Goal: Information Seeking & Learning: Check status

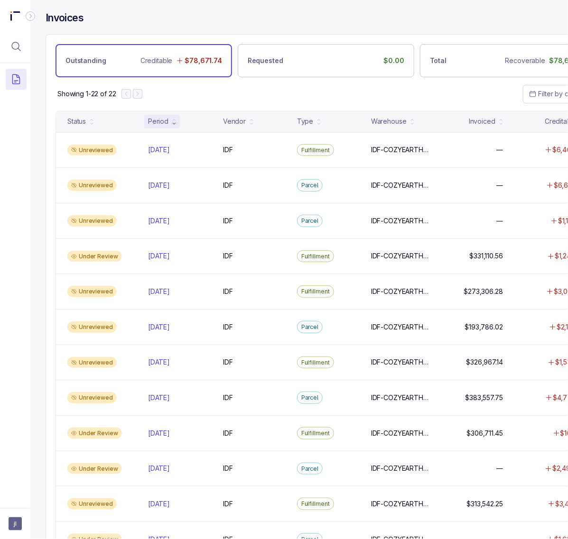
click at [387, 13] on div "Invoices" at bounding box center [326, 22] width 560 height 23
click at [23, 54] on button "Menu Icon Button MagnifyingGlassIcon" at bounding box center [16, 46] width 21 height 21
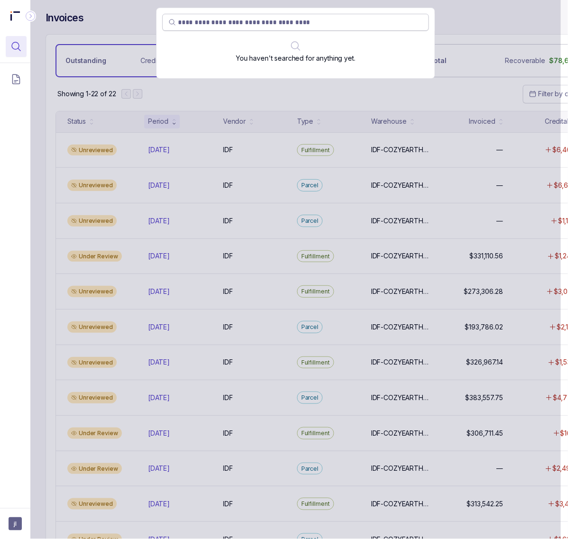
click at [223, 17] on span at bounding box center [295, 22] width 266 height 17
click at [223, 23] on input "search" at bounding box center [300, 22] width 245 height 9
paste input "********"
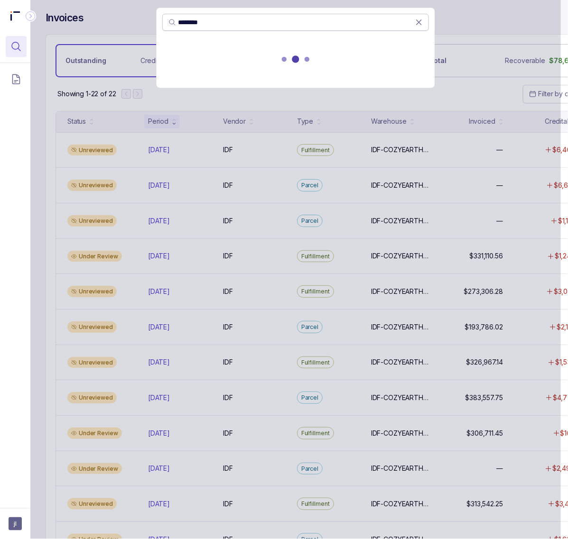
click at [213, 27] on input "********" at bounding box center [296, 22] width 237 height 9
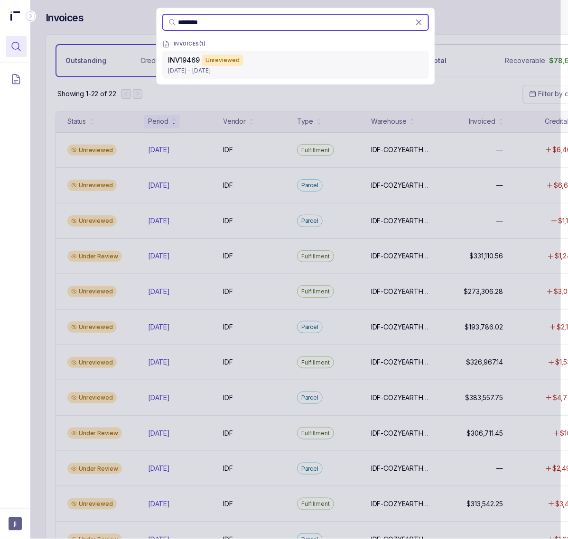
type input "********"
click at [184, 66] on p "[DATE] - [DATE]" at bounding box center [295, 70] width 255 height 9
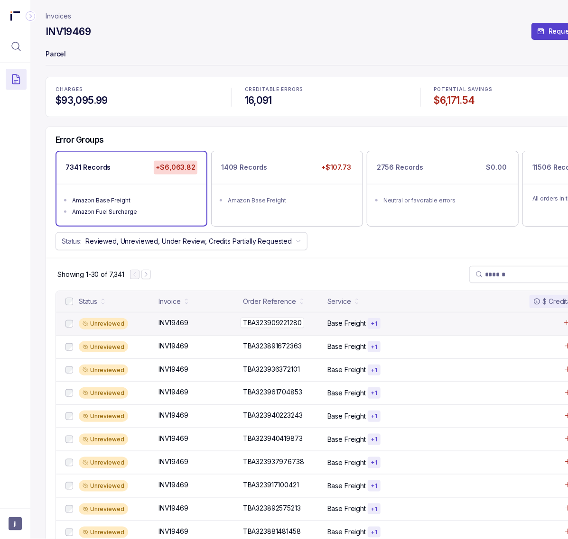
click at [268, 321] on p "TBA323909221280" at bounding box center [272, 323] width 64 height 10
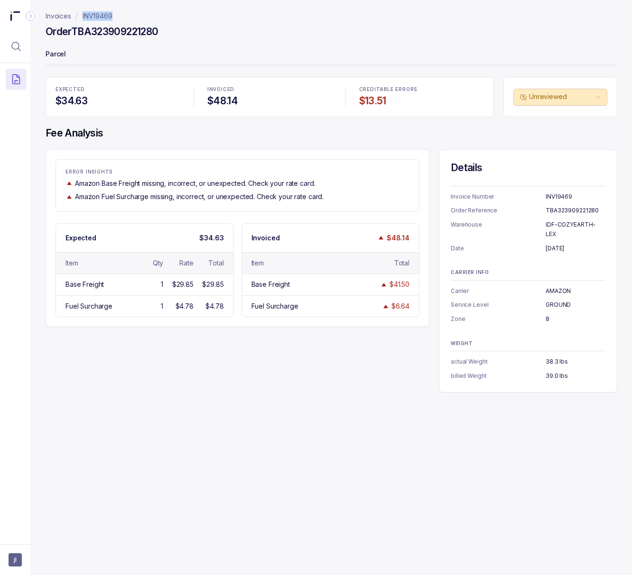
drag, startPoint x: 118, startPoint y: 17, endPoint x: 72, endPoint y: 17, distance: 46.0
click at [72, 17] on nav "Invoices INV19469" at bounding box center [331, 15] width 571 height 9
copy p "INV19469"
click at [92, 33] on h4 "Order TBA323909221280" at bounding box center [102, 31] width 112 height 13
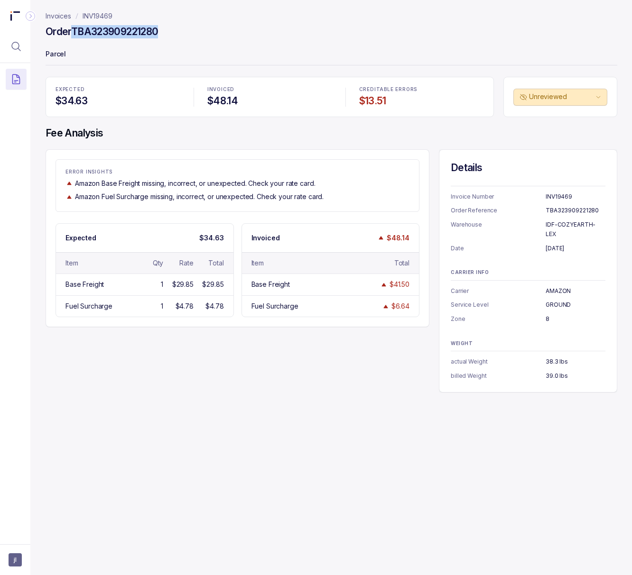
copy h4 "TBA323909221280"
click at [549, 244] on p "[DATE]" at bounding box center [575, 248] width 60 height 9
copy p "[DATE]"
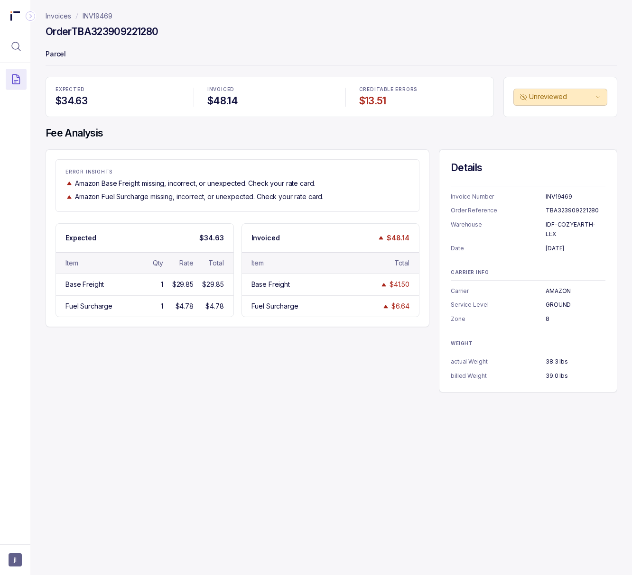
click at [552, 222] on p "IDF-COZYEARTH-LEX" at bounding box center [575, 229] width 60 height 18
copy p "IDF-COZYEARTH-LEX"
click at [561, 286] on p "AMAZON" at bounding box center [575, 290] width 60 height 9
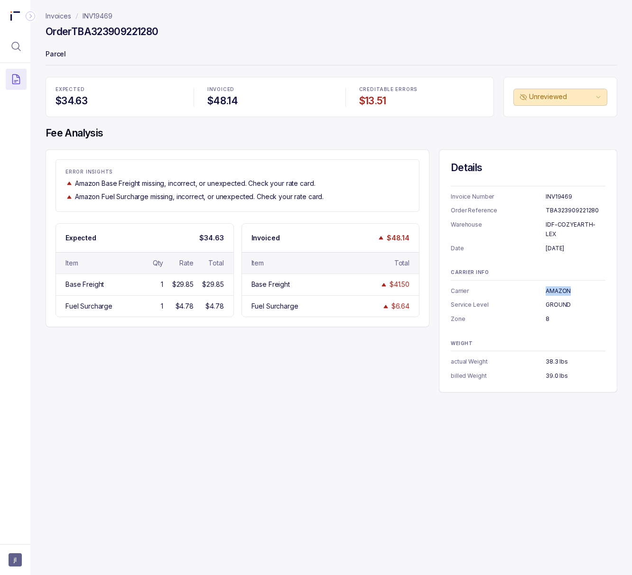
click at [561, 286] on p "AMAZON" at bounding box center [575, 290] width 60 height 9
copy p "AMAZON"
click at [549, 300] on p "GROUND" at bounding box center [575, 304] width 60 height 9
copy p "GROUND"
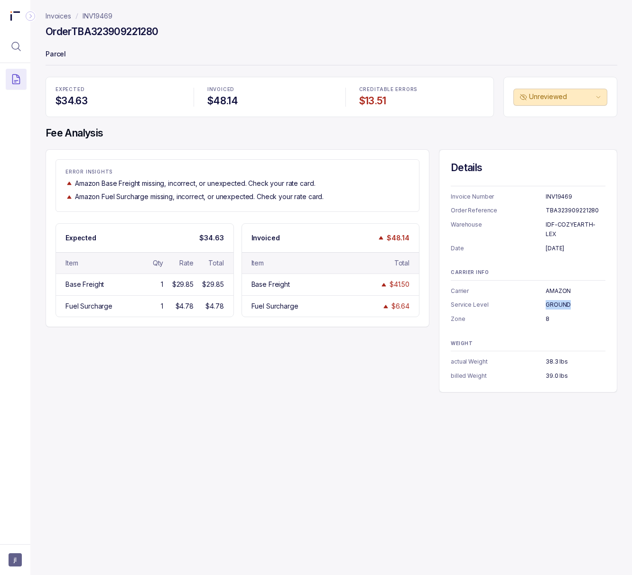
click at [545, 314] on p "8" at bounding box center [575, 318] width 60 height 9
copy p "8"
click at [547, 371] on p "39.0 lbs" at bounding box center [575, 375] width 60 height 9
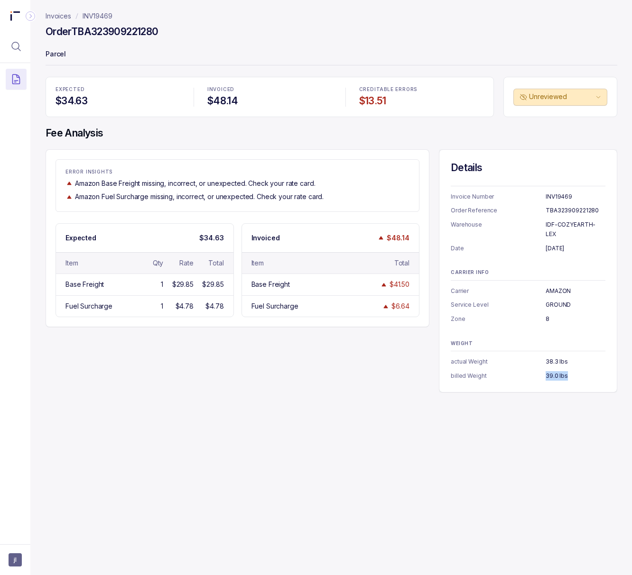
click at [547, 371] on p "39.0 lbs" at bounding box center [575, 375] width 60 height 9
copy p "39.0 lbs"
click at [92, 14] on p "INV19469" at bounding box center [98, 15] width 30 height 9
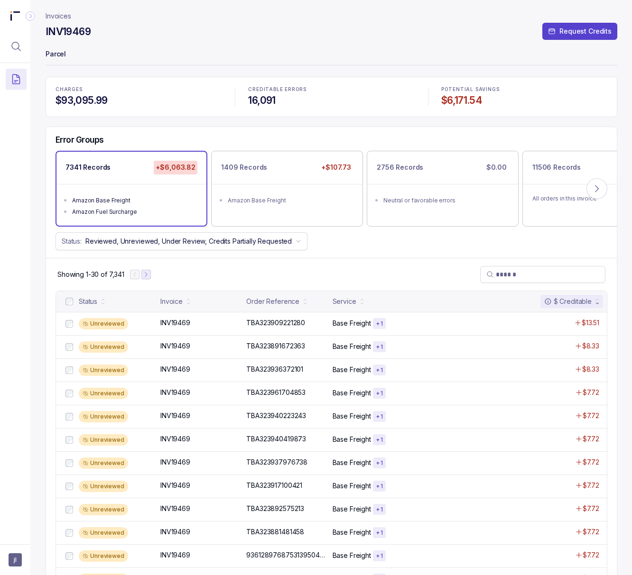
click at [147, 277] on icon "Next Page" at bounding box center [146, 274] width 7 height 7
click at [180, 324] on p "INV19469" at bounding box center [175, 323] width 35 height 10
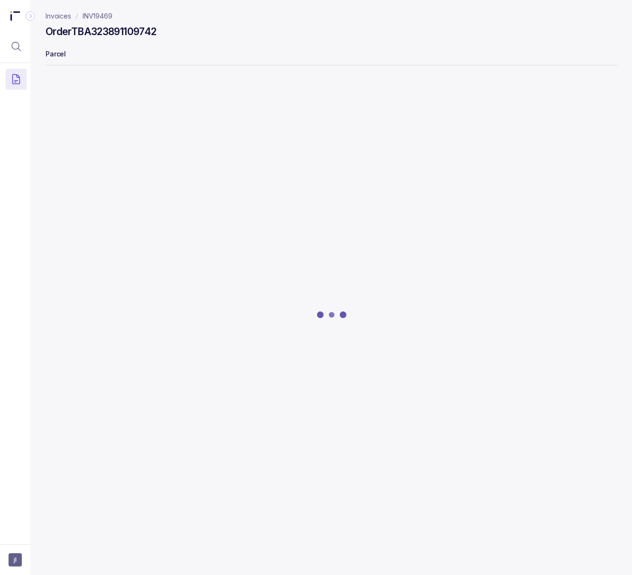
click at [116, 29] on h4 "Order TBA323891109742" at bounding box center [101, 31] width 110 height 13
copy h4 "TBA323891109742"
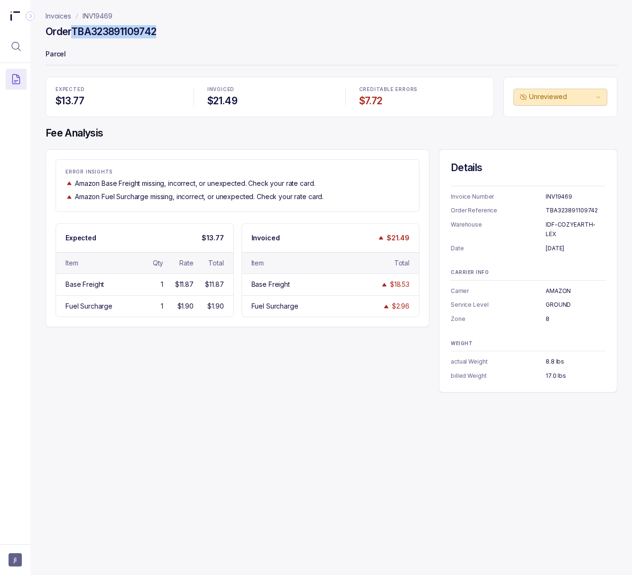
click at [554, 244] on p "[DATE]" at bounding box center [575, 248] width 60 height 9
copy p "[DATE]"
click at [551, 371] on p "17.0 lbs" at bounding box center [575, 375] width 60 height 9
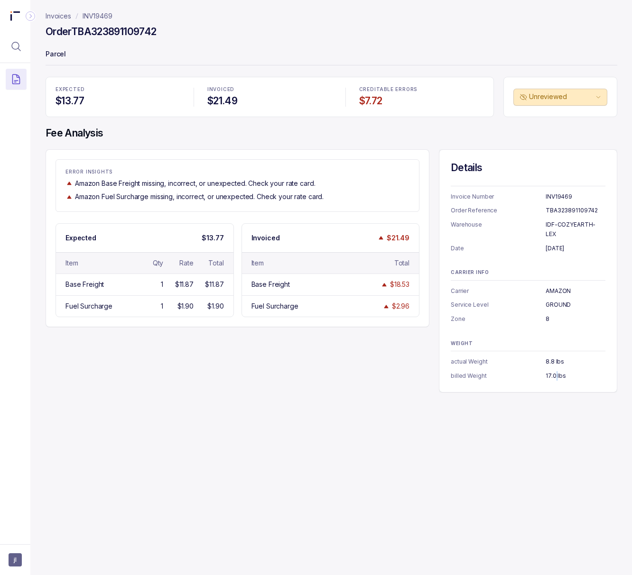
click at [551, 371] on p "17.0 lbs" at bounding box center [575, 375] width 60 height 9
click at [98, 13] on p "INV19469" at bounding box center [98, 15] width 30 height 9
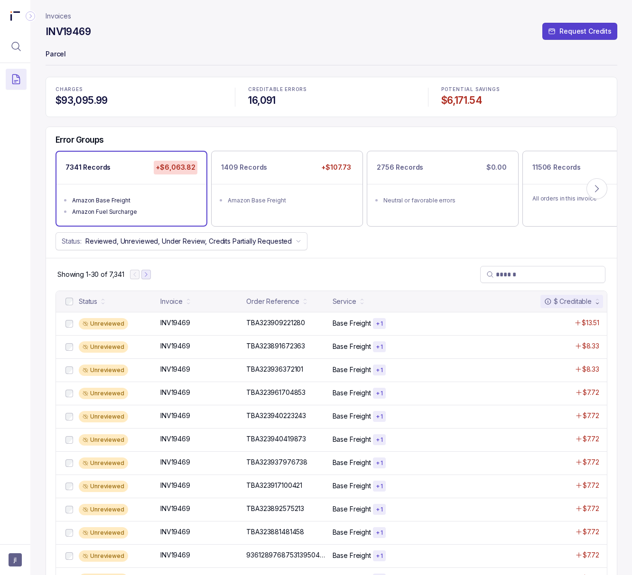
click at [147, 276] on icon "Next Page" at bounding box center [146, 274] width 7 height 7
click at [147, 275] on icon "Next Page" at bounding box center [150, 274] width 7 height 7
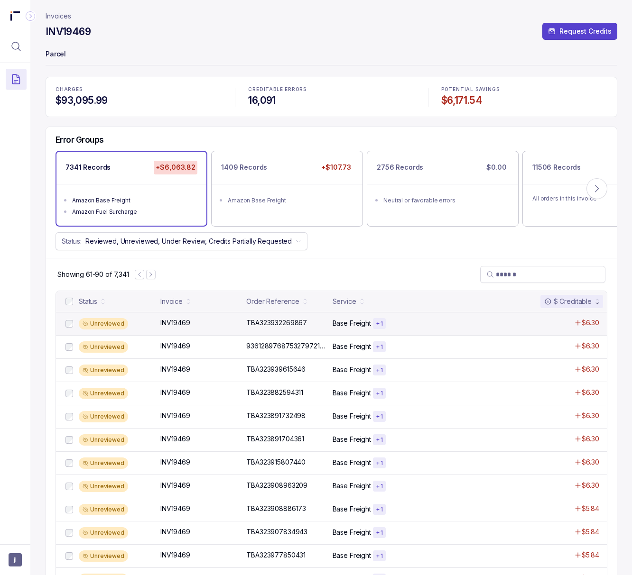
click at [182, 318] on div "Unreviewed INV19469 INV19469 TBA323932269867 TBA323932269867 Base Freight + 1 $…" at bounding box center [331, 323] width 550 height 23
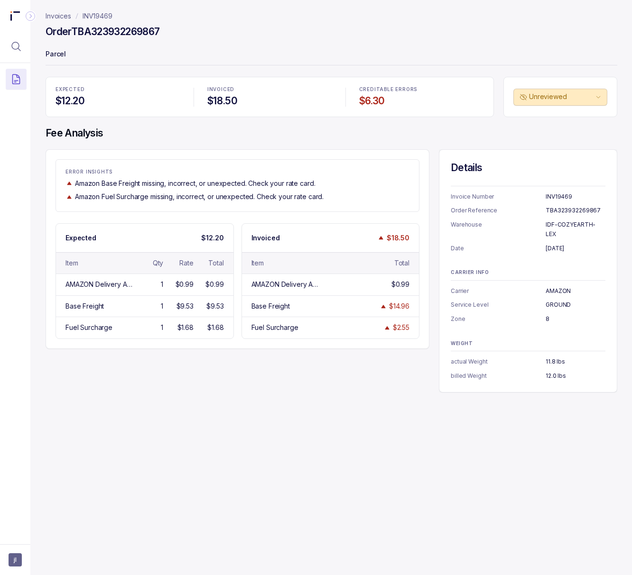
click at [118, 29] on h4 "Order TBA323932269867" at bounding box center [103, 31] width 114 height 13
click at [550, 244] on p "[DATE]" at bounding box center [575, 248] width 60 height 9
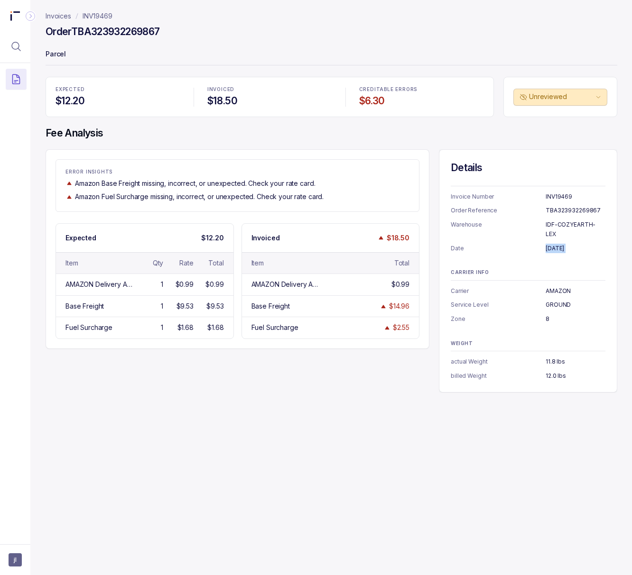
click at [545, 371] on p "12.0 lbs" at bounding box center [575, 375] width 60 height 9
drag, startPoint x: 222, startPoint y: 285, endPoint x: 205, endPoint y: 285, distance: 16.6
click at [205, 285] on div "$0.99" at bounding box center [214, 284] width 18 height 9
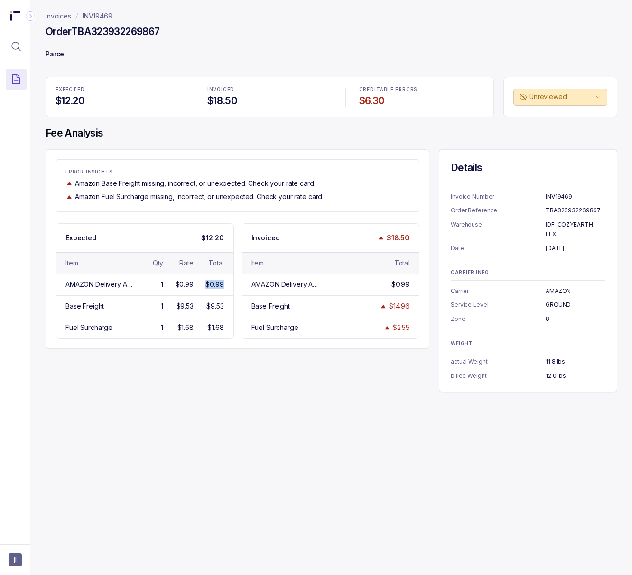
click at [105, 16] on p "INV19469" at bounding box center [98, 15] width 30 height 9
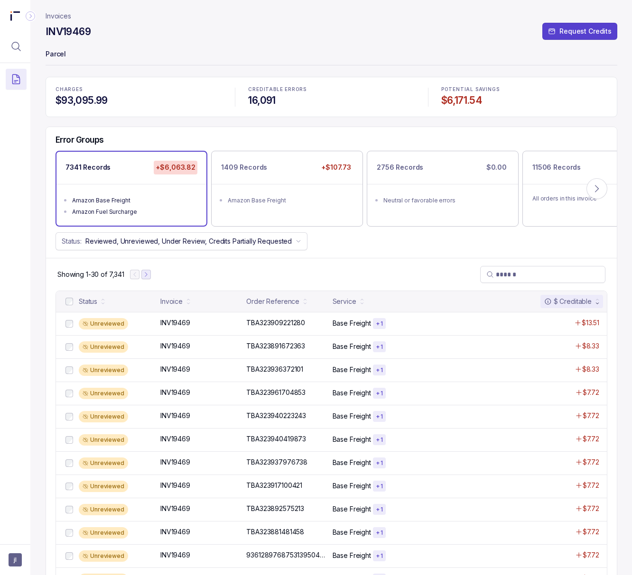
click at [148, 275] on icon "Next Page" at bounding box center [146, 274] width 7 height 7
click at [150, 276] on icon "Next Page" at bounding box center [150, 274] width 2 height 4
click at [151, 276] on icon "Next Page" at bounding box center [150, 274] width 7 height 7
click at [264, 325] on p "TBA323933782955" at bounding box center [276, 323] width 64 height 10
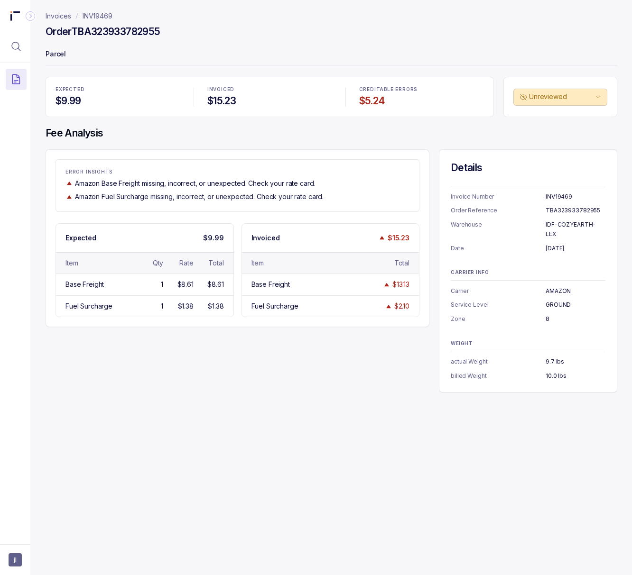
click at [114, 27] on h4 "Order TBA323933782955" at bounding box center [103, 31] width 114 height 13
click at [550, 371] on p "10.0 lbs" at bounding box center [575, 375] width 60 height 9
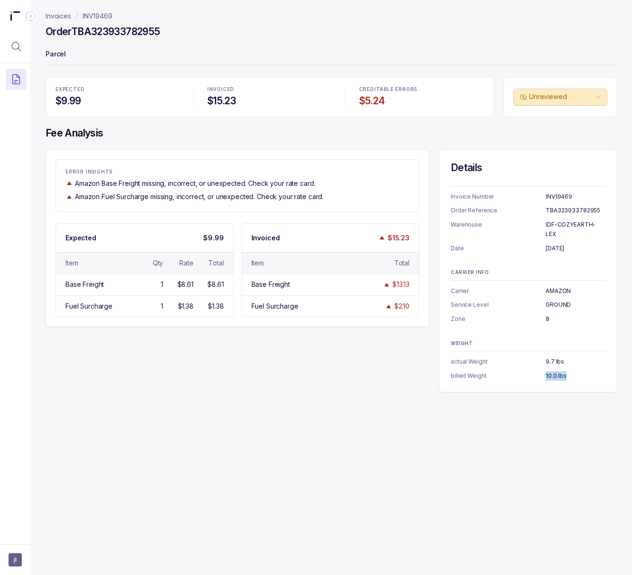
click at [103, 17] on p "INV19469" at bounding box center [98, 15] width 30 height 9
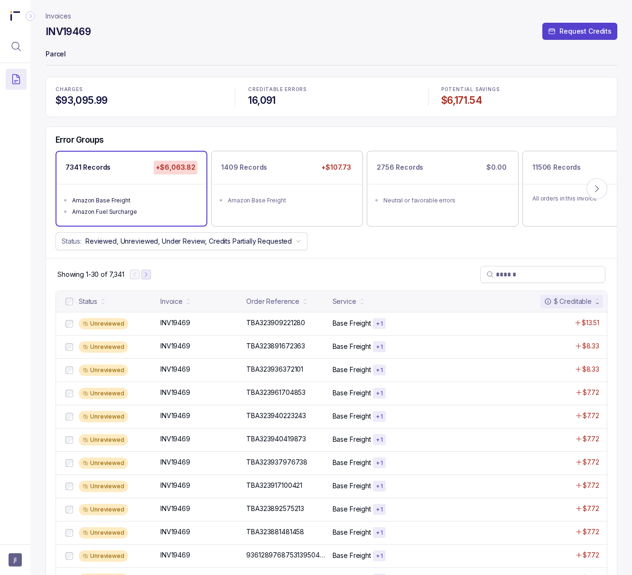
click at [150, 275] on button "Next Page" at bounding box center [145, 274] width 9 height 9
click at [150, 275] on icon "Next Page" at bounding box center [150, 274] width 7 height 7
click at [155, 275] on button "Next Page" at bounding box center [150, 274] width 9 height 9
click at [155, 275] on icon "Next Page" at bounding box center [152, 274] width 7 height 7
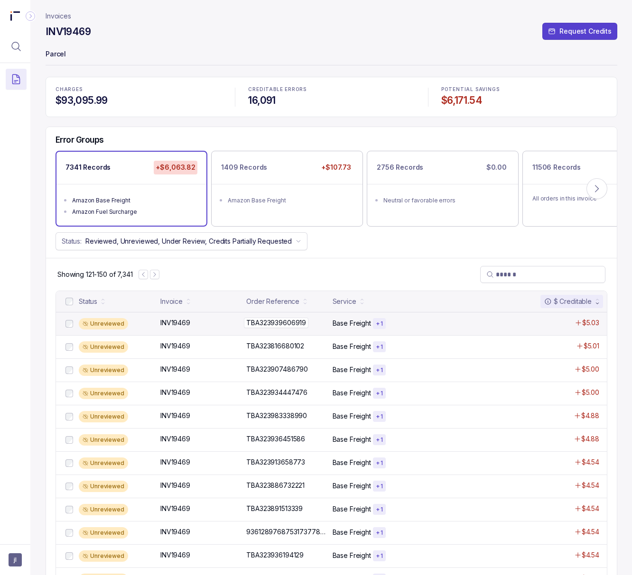
click at [260, 320] on p "TBA323939606919" at bounding box center [276, 323] width 64 height 10
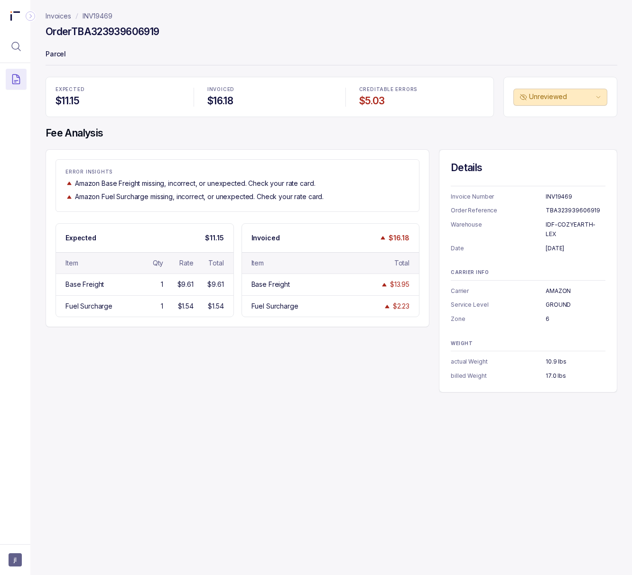
click at [99, 26] on h4 "Order TBA323939606919" at bounding box center [102, 31] width 113 height 13
click at [545, 314] on p "6" at bounding box center [575, 318] width 60 height 9
click at [545, 371] on p "17.0 lbs" at bounding box center [575, 375] width 60 height 9
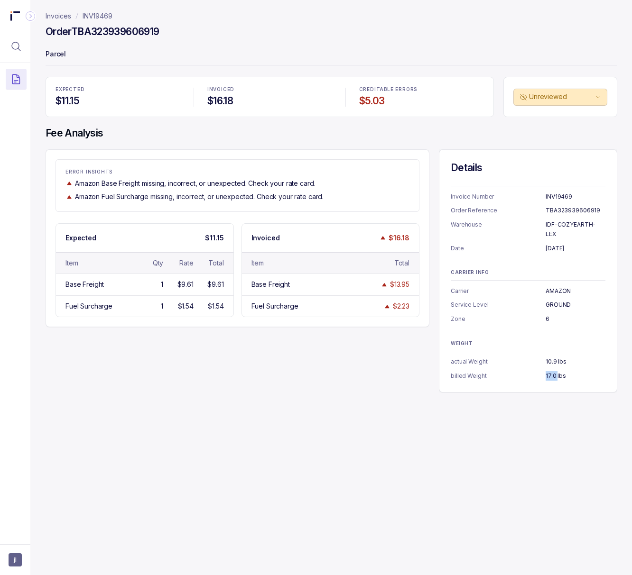
click at [545, 371] on p "17.0 lbs" at bounding box center [575, 375] width 60 height 9
click at [96, 12] on p "INV19469" at bounding box center [98, 15] width 30 height 9
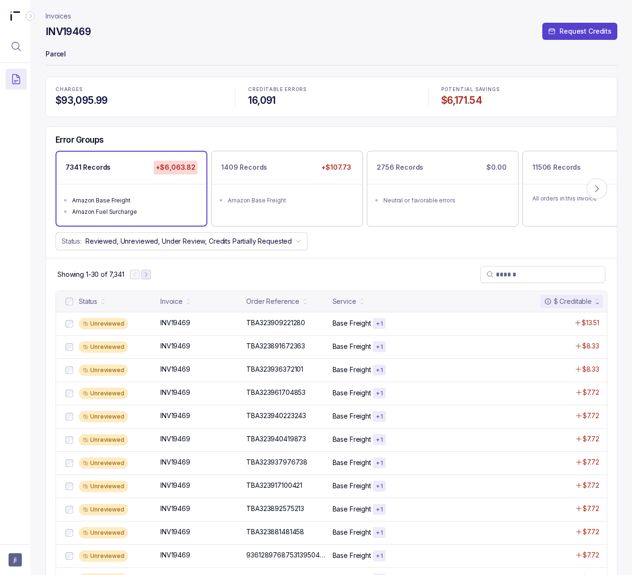
click at [147, 275] on icon "Next Page" at bounding box center [146, 274] width 7 height 7
click at [150, 274] on icon "Next Page" at bounding box center [150, 274] width 7 height 7
click at [156, 274] on button "Next Page" at bounding box center [152, 274] width 9 height 9
click at [156, 274] on icon "Next Page" at bounding box center [154, 274] width 7 height 7
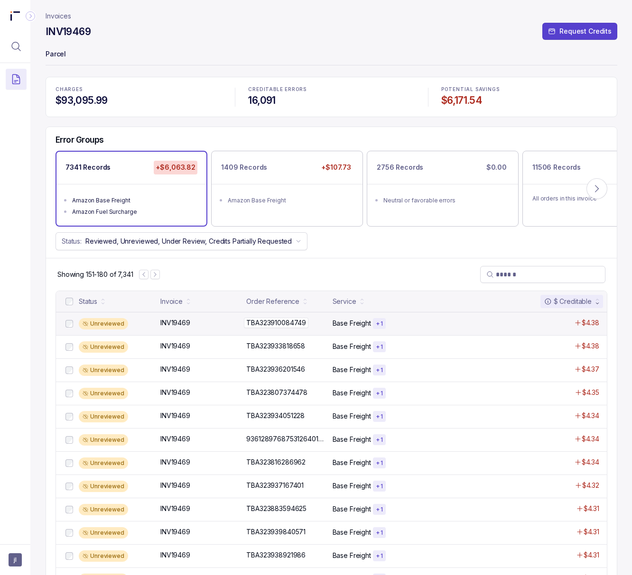
click at [260, 327] on p "TBA323910084749" at bounding box center [276, 323] width 64 height 10
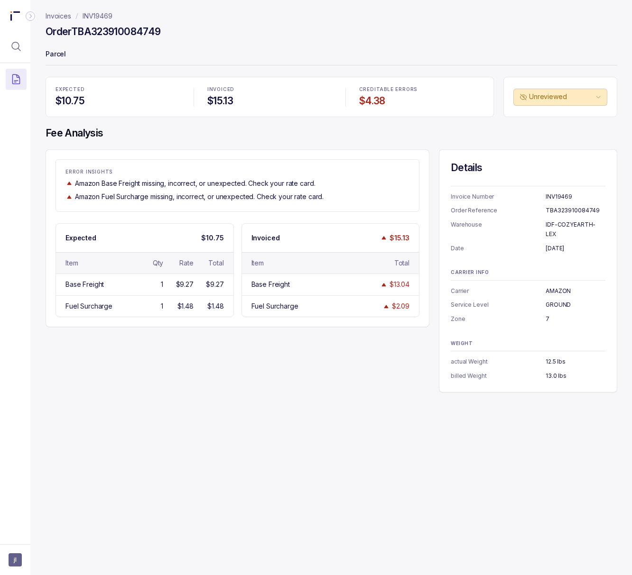
click at [117, 30] on h4 "Order TBA323910084749" at bounding box center [103, 31] width 115 height 13
click at [548, 234] on ul "Invoice Number INV19469 Order Reference TBA323910084749 Warehouse IDF-COZYEARTH…" at bounding box center [527, 222] width 155 height 61
click at [548, 244] on p "[DATE]" at bounding box center [575, 248] width 60 height 9
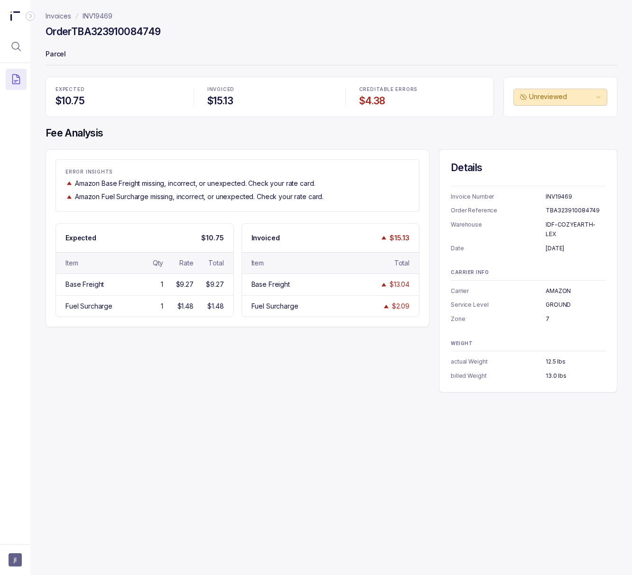
click at [548, 244] on p "[DATE]" at bounding box center [575, 248] width 60 height 9
click at [545, 371] on p "13.0 lbs" at bounding box center [575, 375] width 60 height 9
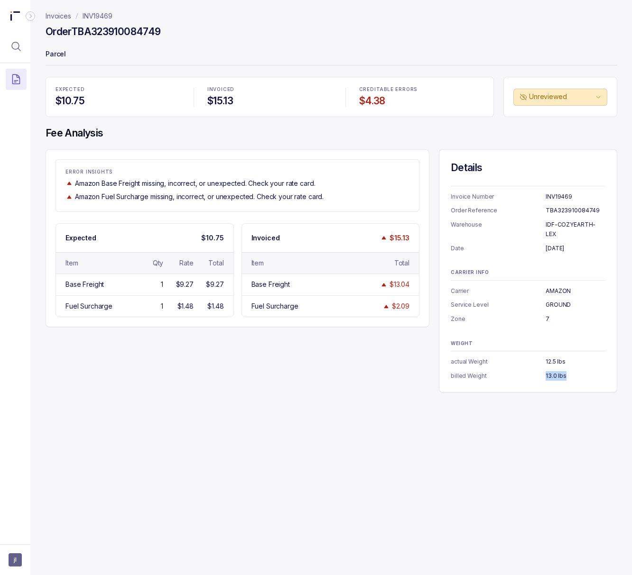
click at [101, 13] on p "INV19469" at bounding box center [98, 15] width 30 height 9
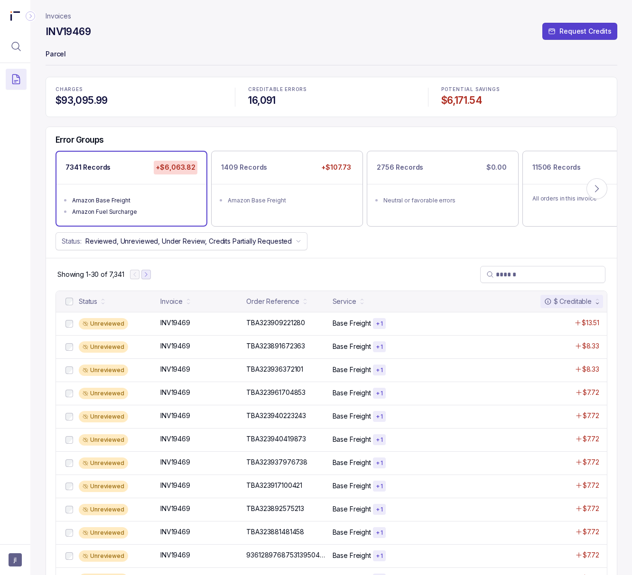
click at [147, 276] on icon "Next Page" at bounding box center [146, 274] width 7 height 7
click at [147, 276] on icon "Next Page" at bounding box center [150, 274] width 7 height 7
click at [151, 279] on button "Next Page" at bounding box center [150, 274] width 9 height 9
click at [152, 276] on icon "Next Page" at bounding box center [152, 274] width 7 height 7
click at [154, 275] on icon "Next Page" at bounding box center [154, 274] width 7 height 7
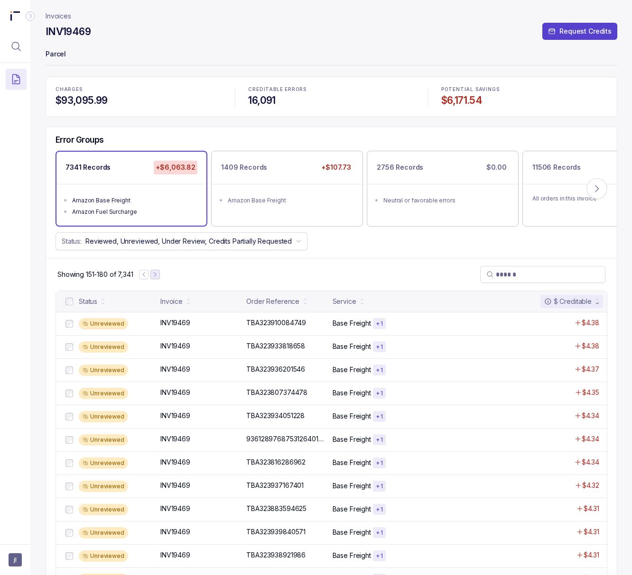
click at [154, 275] on icon "Next Page" at bounding box center [155, 274] width 7 height 7
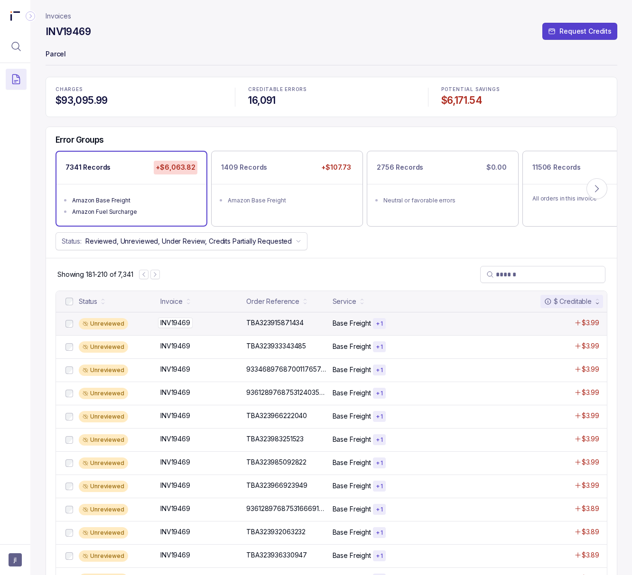
click at [165, 325] on p "INV19469" at bounding box center [175, 323] width 35 height 10
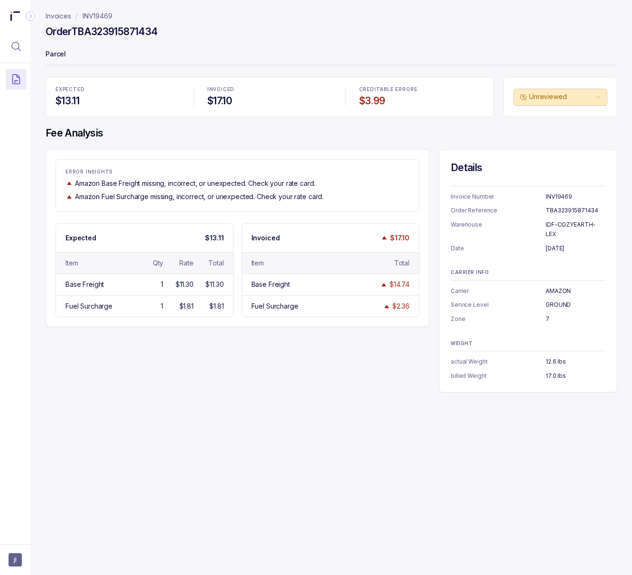
click at [88, 33] on h4 "Order TBA323915871434" at bounding box center [102, 31] width 112 height 13
click at [552, 244] on p "[DATE]" at bounding box center [575, 248] width 60 height 9
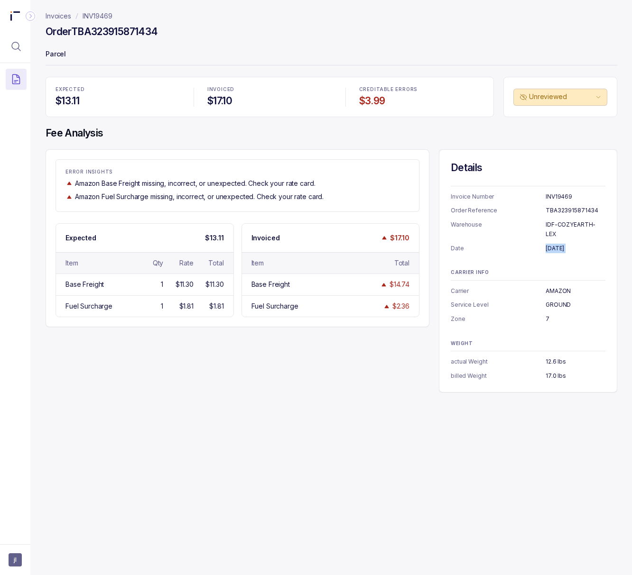
click at [94, 17] on p "INV19469" at bounding box center [98, 15] width 30 height 9
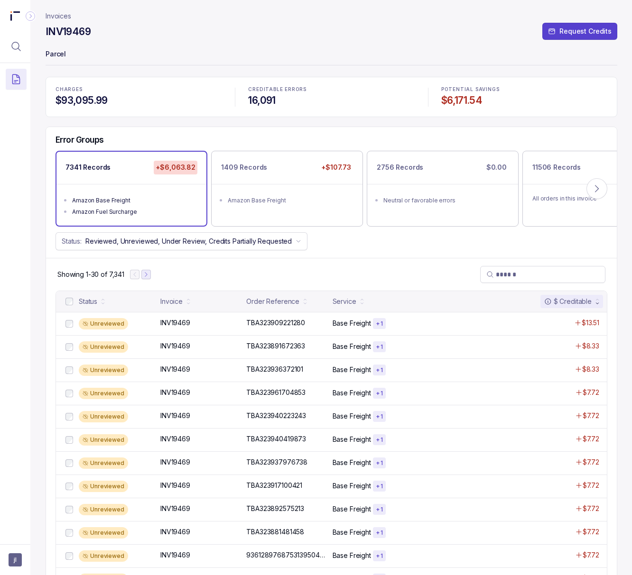
click at [145, 277] on icon "Next Page" at bounding box center [146, 274] width 7 height 7
click at [153, 276] on icon "Next Page" at bounding box center [150, 274] width 7 height 7
click at [153, 276] on icon "Next Page" at bounding box center [153, 274] width 2 height 4
click at [153, 276] on icon "Next Page" at bounding box center [154, 274] width 7 height 7
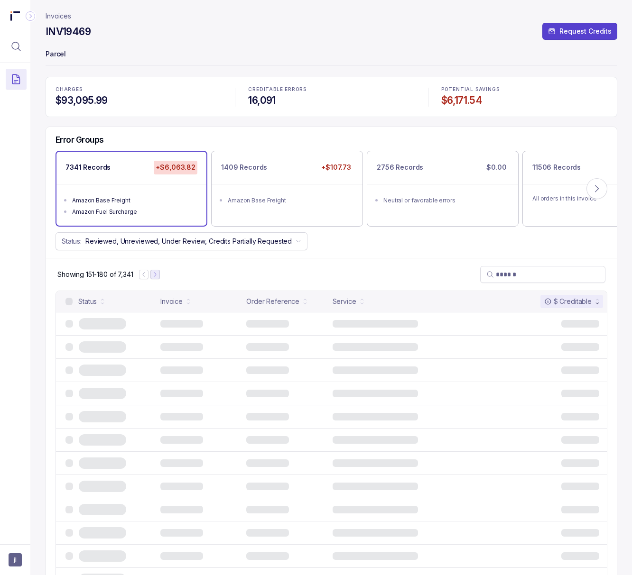
click at [153, 276] on icon "Next Page" at bounding box center [155, 274] width 7 height 7
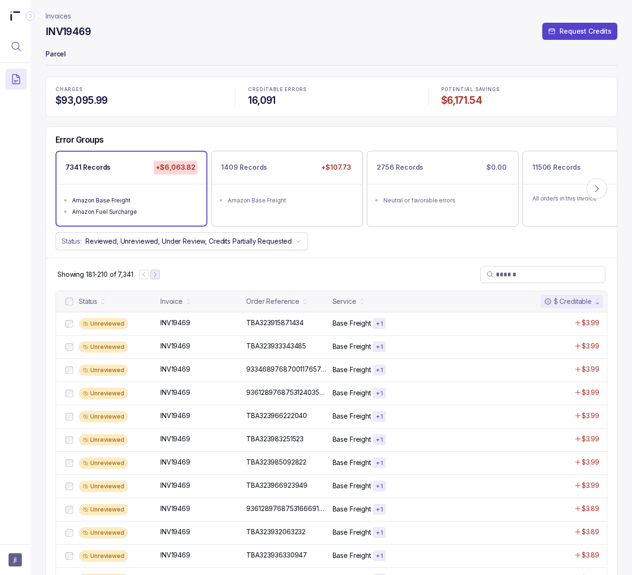
click at [153, 276] on icon "Next Page" at bounding box center [155, 274] width 7 height 7
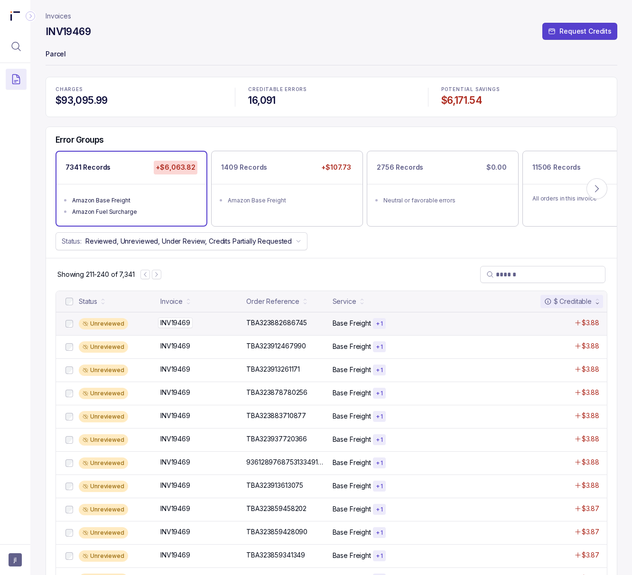
click at [180, 323] on p "INV19469" at bounding box center [175, 323] width 35 height 10
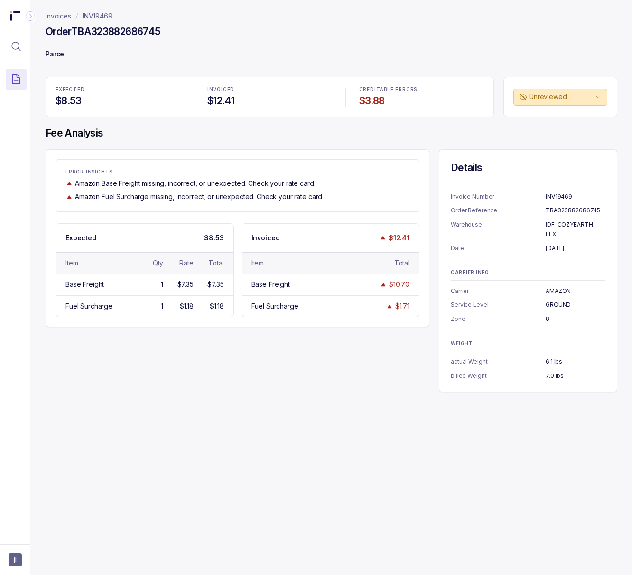
click at [103, 29] on h4 "Order TBA323882686745" at bounding box center [103, 31] width 115 height 13
click at [560, 244] on p "[DATE]" at bounding box center [575, 248] width 60 height 9
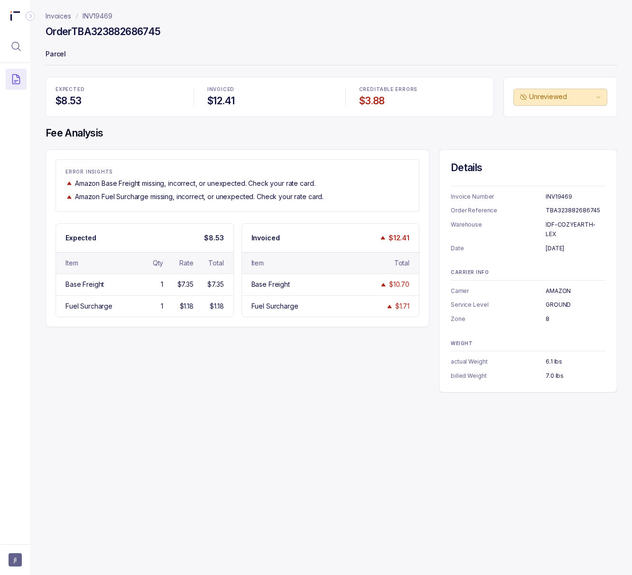
click at [554, 371] on p "7.0 lbs" at bounding box center [575, 375] width 60 height 9
click at [90, 13] on p "INV19469" at bounding box center [98, 15] width 30 height 9
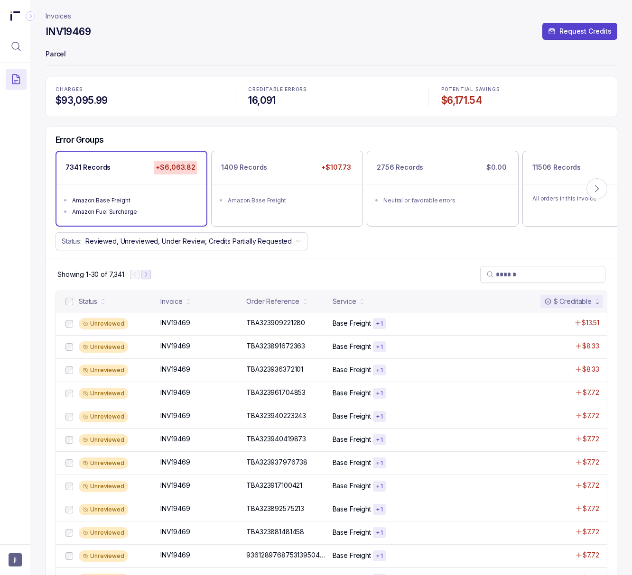
click at [151, 276] on button "Next Page" at bounding box center [145, 274] width 9 height 9
click at [151, 276] on icon "Next Page" at bounding box center [150, 274] width 7 height 7
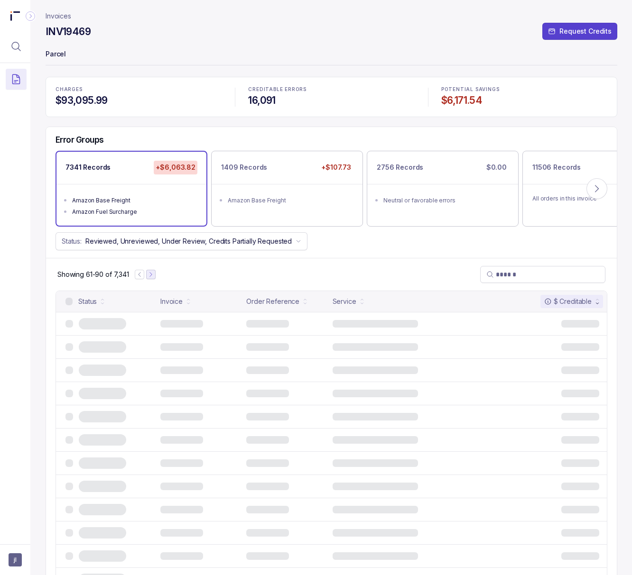
click at [153, 276] on icon "Next Page" at bounding box center [150, 274] width 7 height 7
click at [153, 276] on icon "Next Page" at bounding box center [153, 274] width 2 height 4
click at [155, 276] on icon "Next Page" at bounding box center [154, 274] width 7 height 7
click at [155, 276] on icon "Next Page" at bounding box center [155, 274] width 7 height 7
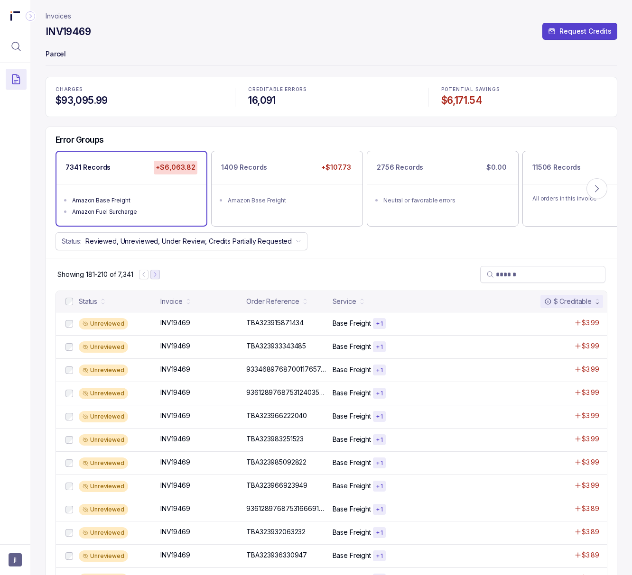
click at [155, 276] on icon "Next Page" at bounding box center [155, 274] width 7 height 7
click at [158, 276] on icon "Next Page" at bounding box center [156, 274] width 7 height 7
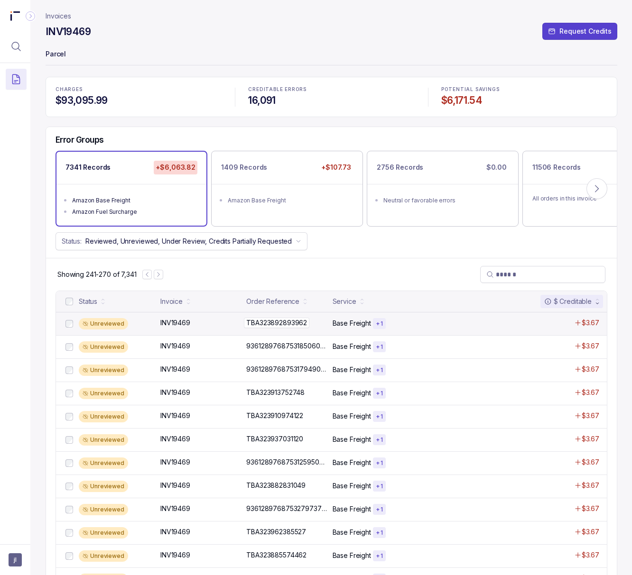
click at [286, 325] on p "TBA323892893962" at bounding box center [276, 323] width 65 height 10
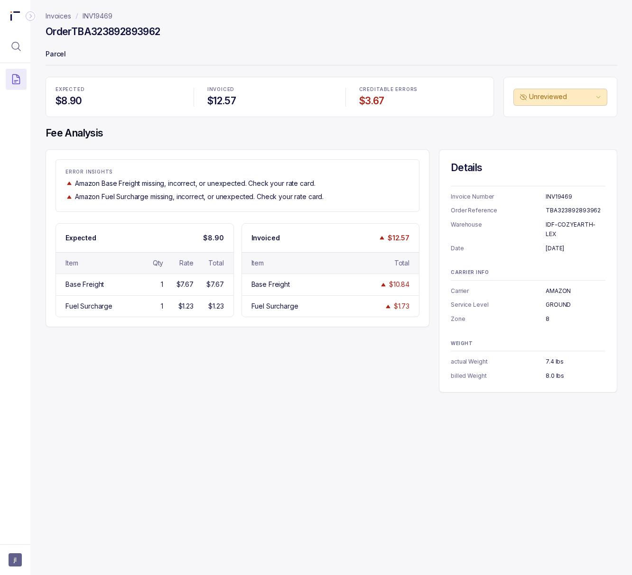
click at [100, 33] on h4 "Order TBA323892893962" at bounding box center [103, 31] width 114 height 13
click at [560, 244] on p "[DATE]" at bounding box center [575, 248] width 60 height 9
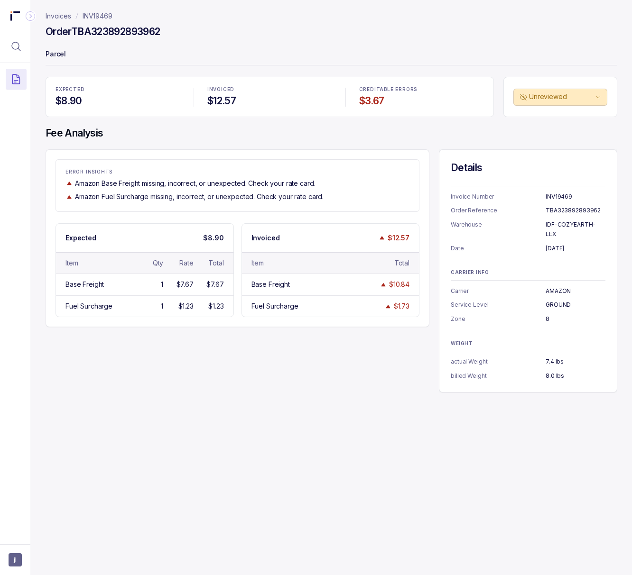
click at [553, 371] on p "8.0 lbs" at bounding box center [575, 375] width 60 height 9
click at [108, 14] on p "INV19469" at bounding box center [98, 15] width 30 height 9
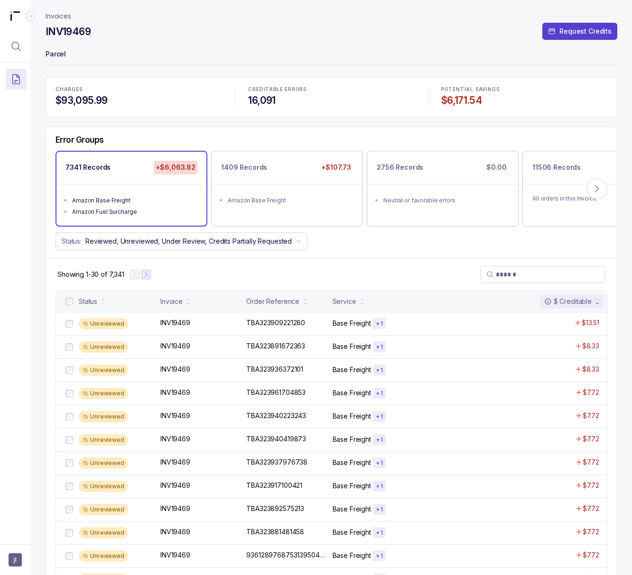
click at [148, 274] on icon "Next Page" at bounding box center [146, 274] width 7 height 7
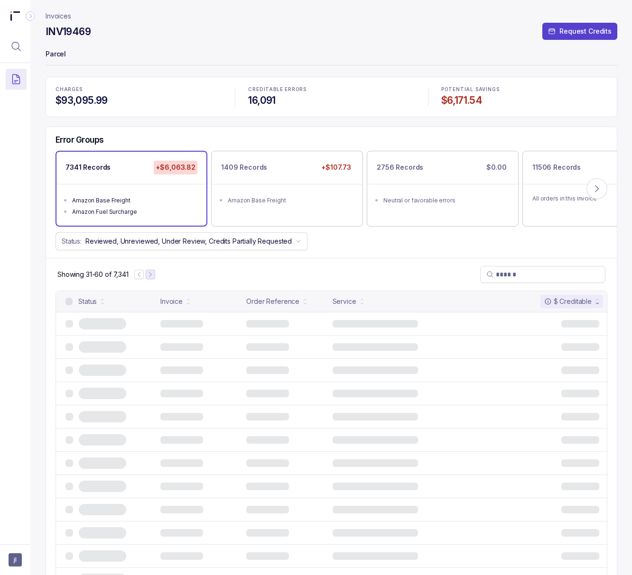
click at [148, 274] on icon "Next Page" at bounding box center [150, 274] width 7 height 7
click at [148, 274] on div at bounding box center [147, 274] width 21 height 9
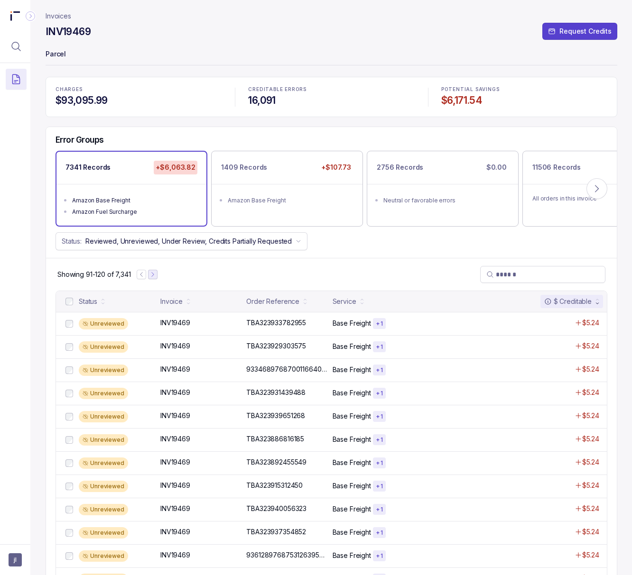
click at [149, 274] on button "Next Page" at bounding box center [152, 274] width 9 height 9
click at [156, 274] on icon "Next Page" at bounding box center [154, 274] width 7 height 7
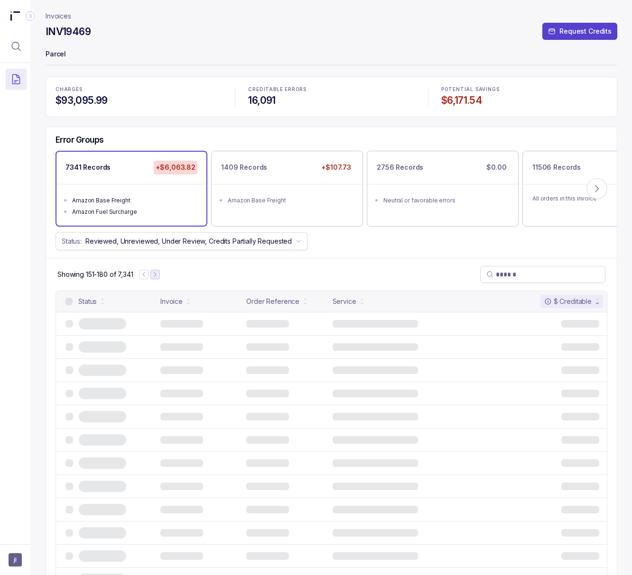
click at [156, 274] on icon "Next Page" at bounding box center [155, 274] width 2 height 4
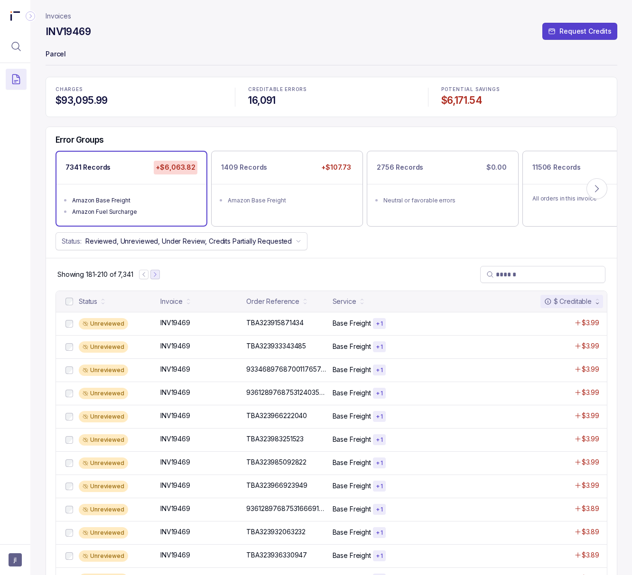
click at [157, 274] on icon "Next Page" at bounding box center [155, 274] width 7 height 7
click at [157, 274] on icon "Next Page" at bounding box center [156, 274] width 7 height 7
click at [158, 274] on icon "Next Page" at bounding box center [158, 274] width 2 height 4
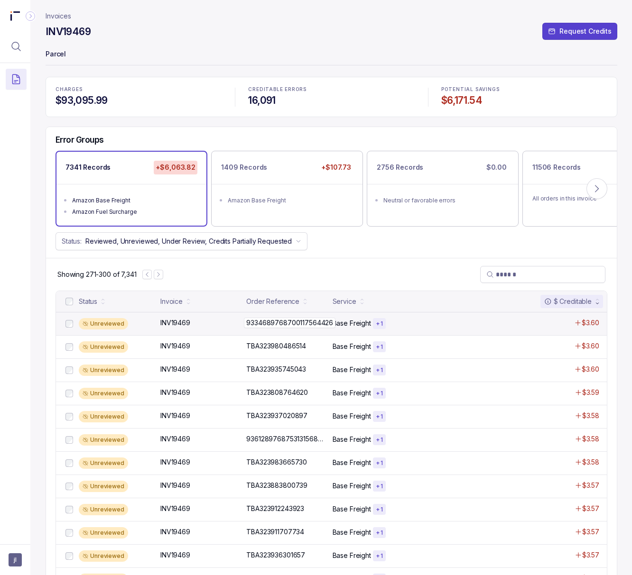
click at [268, 321] on p "9334689768700117564426" at bounding box center [290, 323] width 92 height 10
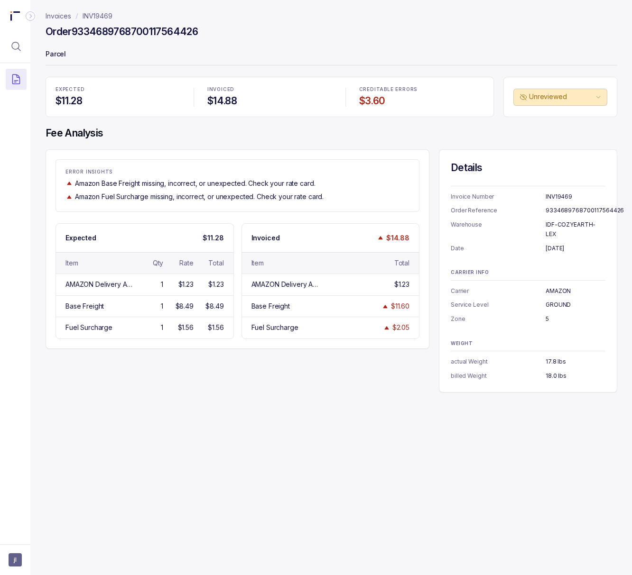
click at [97, 29] on h4 "Order 9334689768700117564426" at bounding box center [122, 31] width 152 height 13
click at [552, 244] on p "[DATE]" at bounding box center [575, 248] width 60 height 9
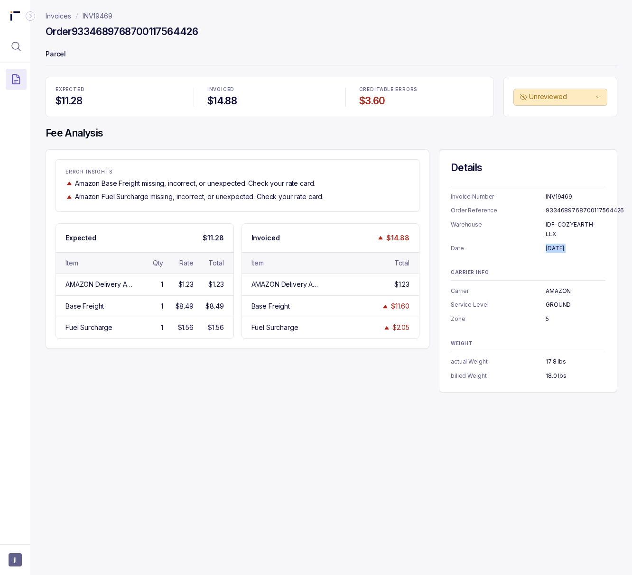
click at [553, 371] on p "18.0 lbs" at bounding box center [575, 375] width 60 height 9
click at [97, 16] on p "INV19469" at bounding box center [98, 15] width 30 height 9
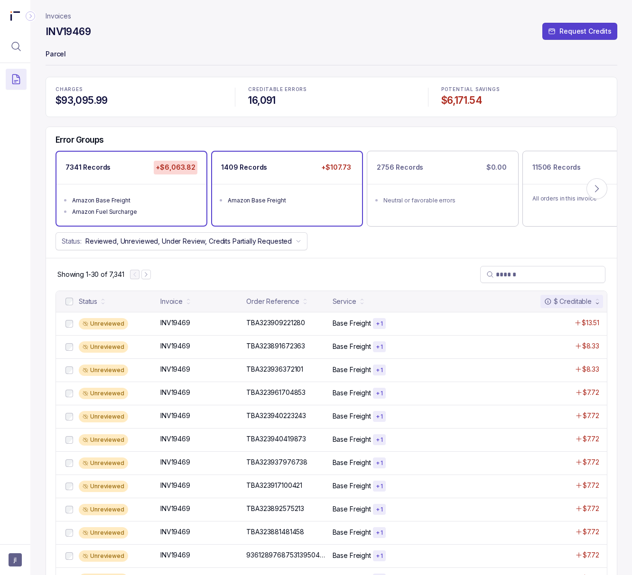
click at [234, 204] on div "Amazon Base Freight" at bounding box center [290, 200] width 124 height 9
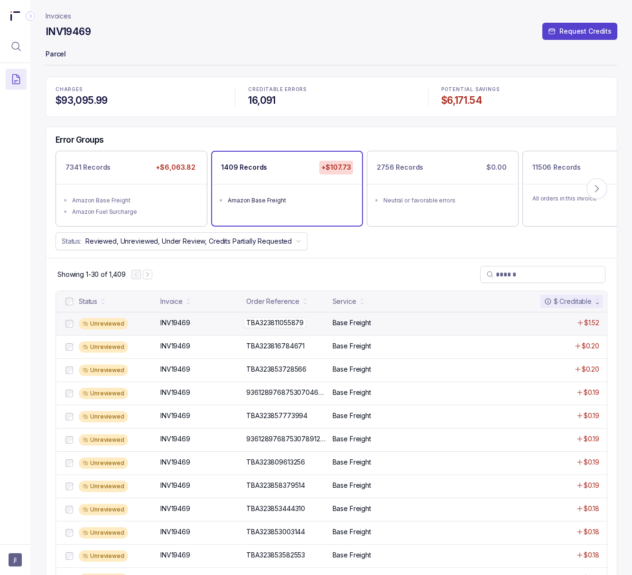
click at [260, 321] on p "TBA323811055879" at bounding box center [275, 323] width 62 height 10
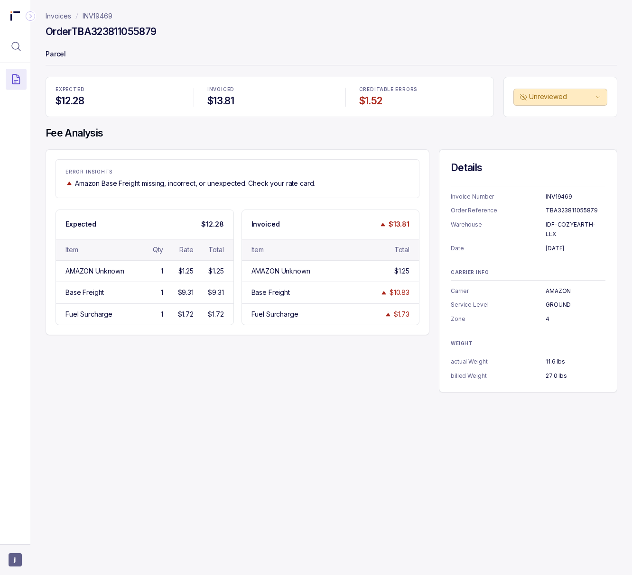
click at [8, 539] on aside "jl" at bounding box center [15, 559] width 30 height 31
click at [18, 539] on span "jl" at bounding box center [15, 559] width 13 height 13
click at [25, 539] on p "Logout" at bounding box center [62, 538] width 79 height 9
